Goal: Information Seeking & Learning: Learn about a topic

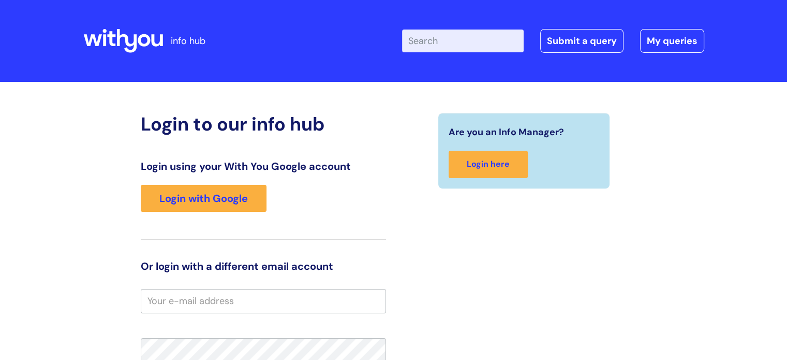
click at [445, 42] on input "Enter your search term here..." at bounding box center [463, 40] width 122 height 23
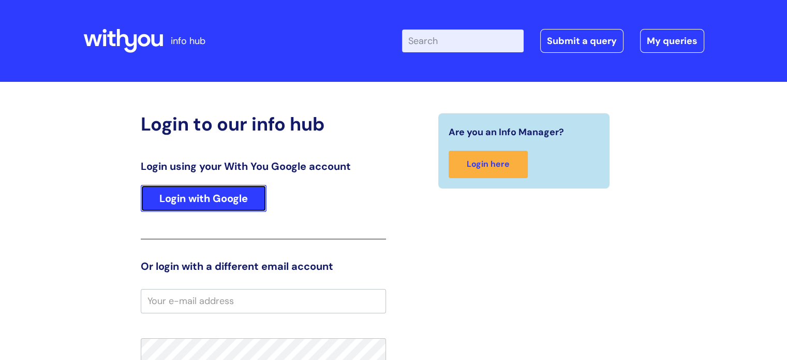
click at [234, 206] on link "Login with Google" at bounding box center [204, 198] width 126 height 27
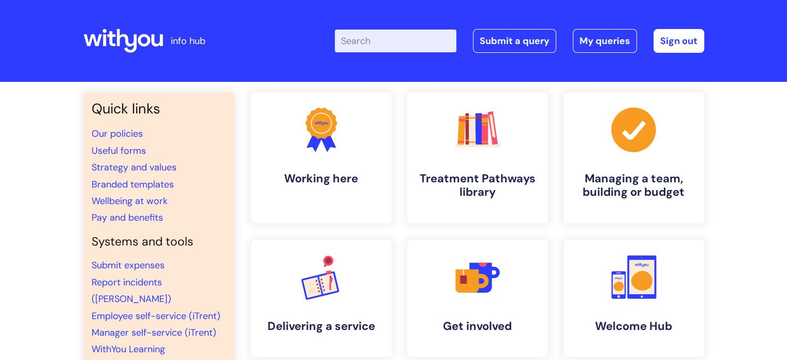
click at [418, 54] on div "Enter your search term here... Search Submit a query My queries Welcome Hope Ed…" at bounding box center [471, 40] width 467 height 61
click at [410, 41] on input "Enter your search term here..." at bounding box center [396, 40] width 122 height 23
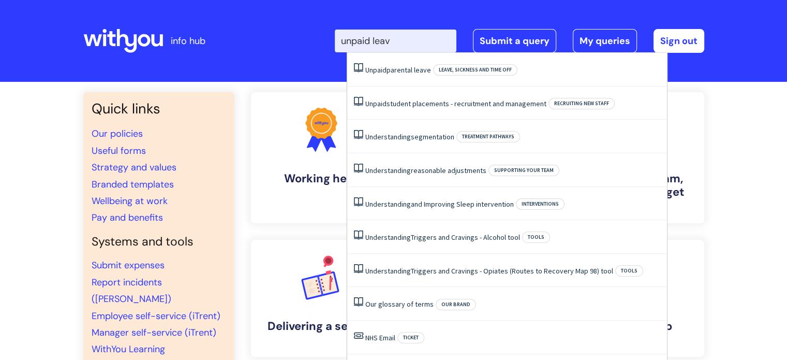
type input "unpaid leave"
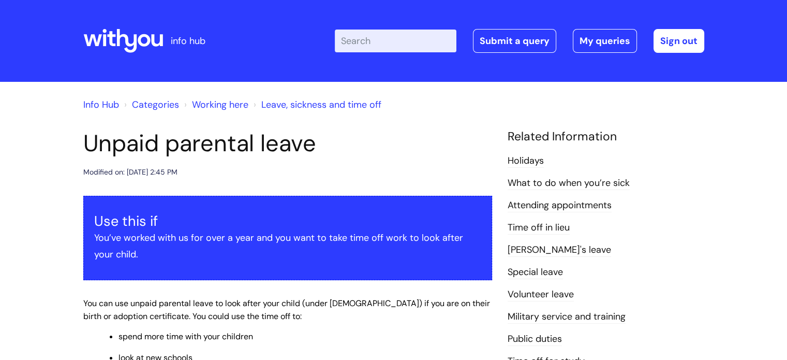
click at [528, 161] on link "Holidays" at bounding box center [526, 160] width 36 height 13
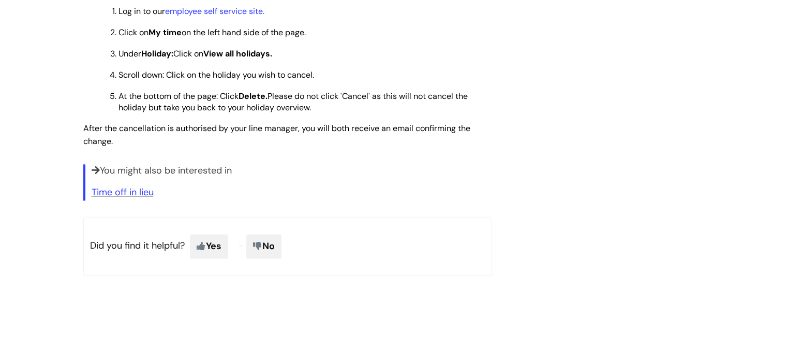
scroll to position [1330, 0]
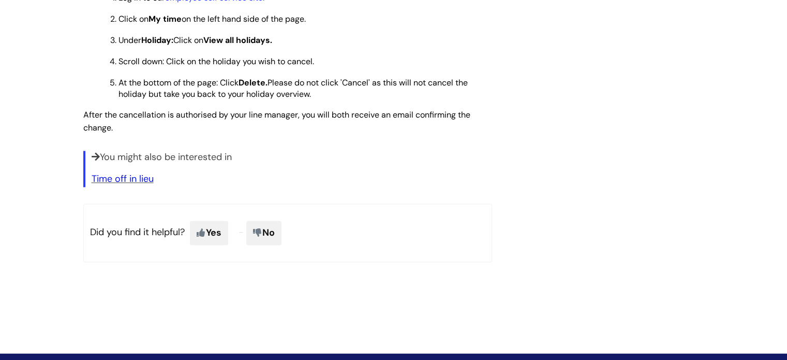
click at [136, 185] on link "Time off in lieu" at bounding box center [123, 178] width 62 height 12
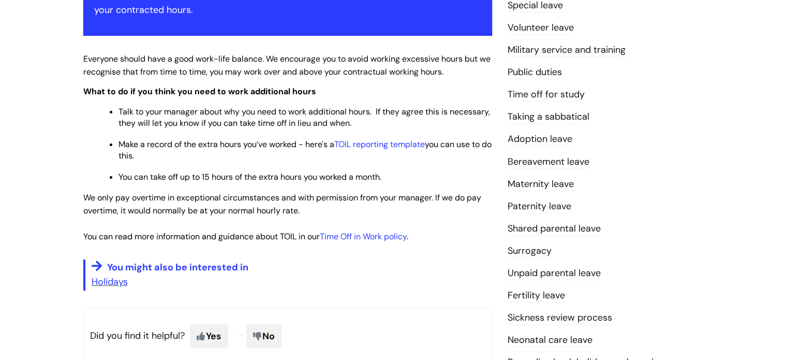
scroll to position [266, 0]
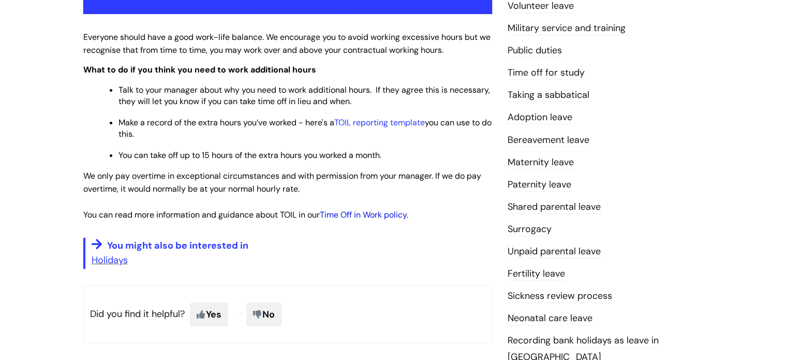
click at [373, 219] on link "Time Off in Work policy" at bounding box center [363, 214] width 87 height 11
